Goal: Obtain resource: Obtain resource

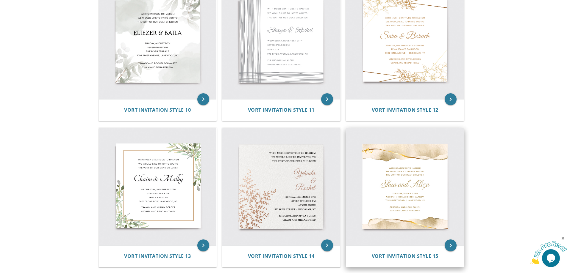
scroll to position [595, 0]
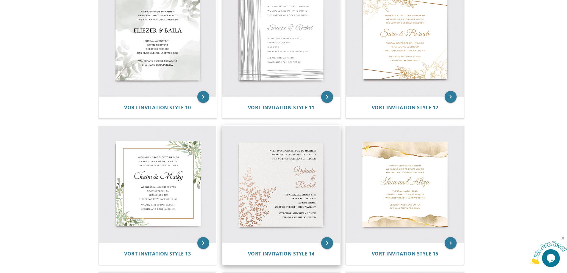
click at [293, 195] on img at bounding box center [281, 185] width 118 height 118
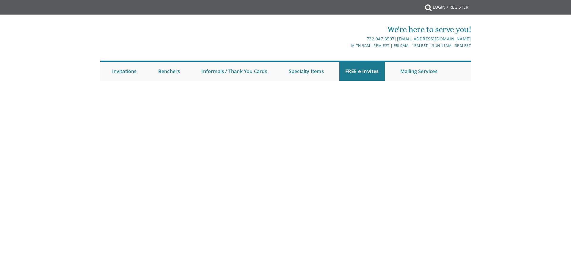
click at [326, 239] on body "My Cart {{shoppingcart.totalQuantityDisplay}} Total: {{shoppingcart.subtotal}} …" at bounding box center [285, 136] width 571 height 273
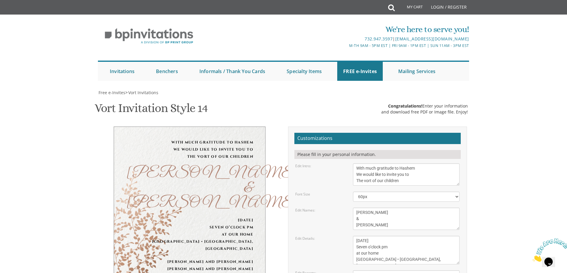
scroll to position [89, 0]
drag, startPoint x: 378, startPoint y: 91, endPoint x: 406, endPoint y: 92, distance: 28.3
click at [405, 164] on textarea "With much gratitude to Hashem We would like to invite you to The vort of our ch…" at bounding box center [406, 175] width 106 height 22
type textarea "With much gratitude to Hashem We would like to invite you to The vort of"
drag, startPoint x: 367, startPoint y: 125, endPoint x: 379, endPoint y: 132, distance: 14.4
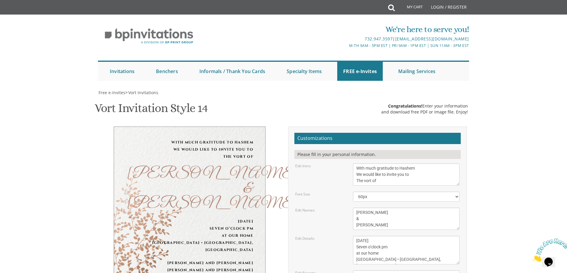
click at [375, 208] on textarea "[PERSON_NAME] & [PERSON_NAME]" at bounding box center [406, 219] width 106 height 22
drag, startPoint x: 368, startPoint y: 100, endPoint x: 356, endPoint y: 98, distance: 12.3
click at [356, 208] on textarea "[PERSON_NAME] & [PERSON_NAME]" at bounding box center [406, 219] width 106 height 22
type textarea "[PERSON_NAME] & [PERSON_NAME]"
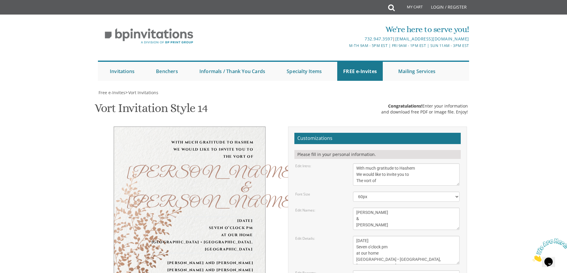
drag, startPoint x: 355, startPoint y: 121, endPoint x: 370, endPoint y: 123, distance: 14.4
click at [370, 236] on textarea "[DATE] Seven o’clock pm at our home [GEOGRAPHIC_DATA] • [GEOGRAPHIC_DATA], [GEO…" at bounding box center [406, 250] width 106 height 29
drag, startPoint x: 376, startPoint y: 120, endPoint x: 401, endPoint y: 120, distance: 25.3
click at [401, 236] on textarea "[DATE] Seven o’clock pm at our home [GEOGRAPHIC_DATA] • [GEOGRAPHIC_DATA], [GEO…" at bounding box center [406, 250] width 106 height 29
drag, startPoint x: 355, startPoint y: 128, endPoint x: 399, endPoint y: 130, distance: 43.2
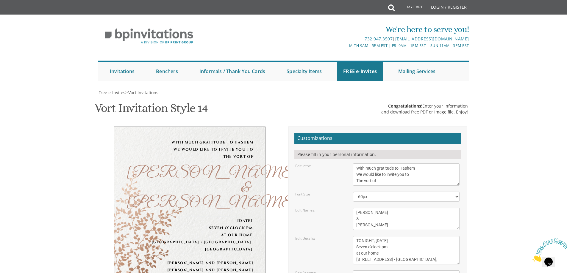
click at [399, 236] on textarea "[DATE] Seven o’clock pm at our home [GEOGRAPHIC_DATA] • [GEOGRAPHIC_DATA], [GEO…" at bounding box center [406, 250] width 106 height 29
drag, startPoint x: 359, startPoint y: 134, endPoint x: 381, endPoint y: 137, distance: 22.8
click at [381, 236] on textarea "[DATE] Seven o’clock pm at our home [GEOGRAPHIC_DATA] • [GEOGRAPHIC_DATA], [GEO…" at bounding box center [406, 250] width 106 height 29
click at [382, 236] on textarea "[DATE] Seven o’clock pm at our home [GEOGRAPHIC_DATA] • [GEOGRAPHIC_DATA], [GEO…" at bounding box center [406, 250] width 106 height 29
type textarea "TONIGHT, [DATE] 7:30 at [GEOGRAPHIC_DATA] [GEOGRAPHIC_DATA] • [GEOGRAPHIC_DATA]…"
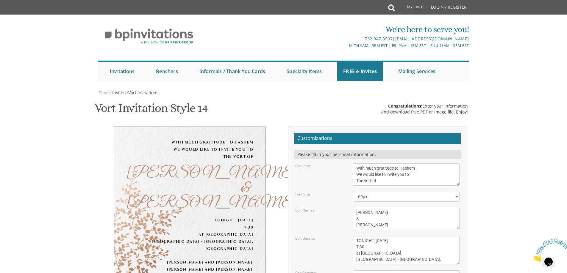
drag, startPoint x: 358, startPoint y: 157, endPoint x: 409, endPoint y: 161, distance: 51.1
drag, startPoint x: 357, startPoint y: 140, endPoint x: 401, endPoint y: 138, distance: 44.1
click at [401, 236] on textarea "[DATE] Seven o’clock pm at our home [GEOGRAPHIC_DATA] • [GEOGRAPHIC_DATA], [GEO…" at bounding box center [406, 250] width 106 height 29
click at [379, 236] on textarea "[DATE] Seven o’clock pm at our home [GEOGRAPHIC_DATA] • [GEOGRAPHIC_DATA], [GEO…" at bounding box center [406, 250] width 106 height 29
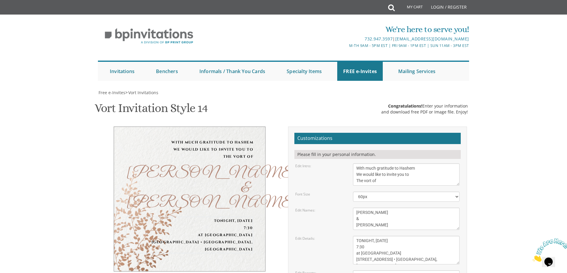
drag, startPoint x: 417, startPoint y: 141, endPoint x: 350, endPoint y: 146, distance: 67.1
click at [350, 150] on form "Customizations Please fill in your personal information. Edit Intro: With much …" at bounding box center [377, 236] width 166 height 206
click at [358, 236] on textarea "[DATE] Seven o’clock pm at our home [GEOGRAPHIC_DATA] • [GEOGRAPHIC_DATA], [GEO…" at bounding box center [406, 250] width 106 height 29
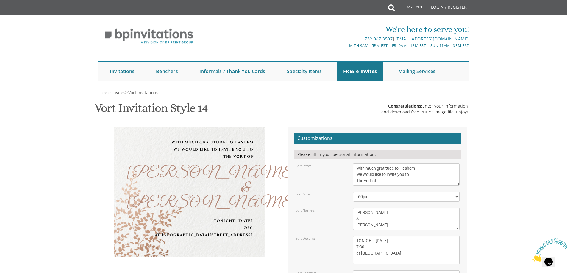
type textarea "TONIGHT, [DATE] 7:30 at [GEOGRAPHIC_DATA]"
type input "[EMAIL_ADDRESS][DOMAIN_NAME]"
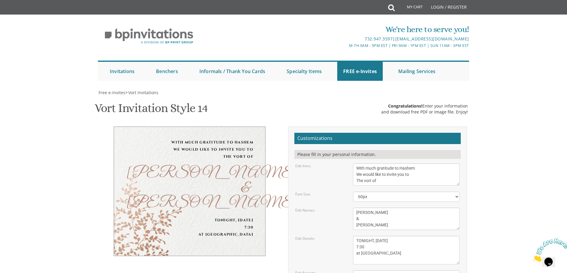
click at [509, 83] on body "My Cart Total: View Cart Item(s) Submit My Cart Total: View Cart Item(s) Login …" at bounding box center [283, 254] width 567 height 508
click at [365, 208] on textarea "[PERSON_NAME] & [PERSON_NAME]" at bounding box center [406, 219] width 106 height 22
type textarea "[PERSON_NAME] & [PERSON_NAME]"
